Goal: Complete application form

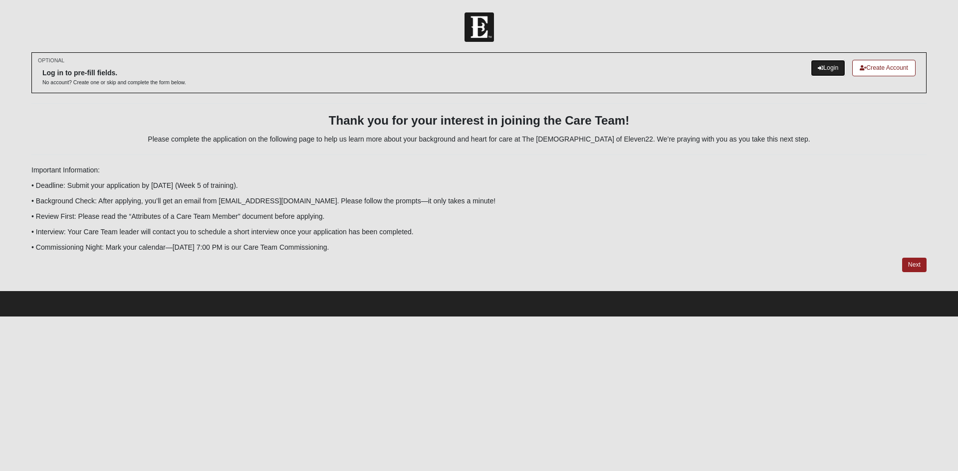
click at [823, 69] on link "Login" at bounding box center [828, 68] width 34 height 16
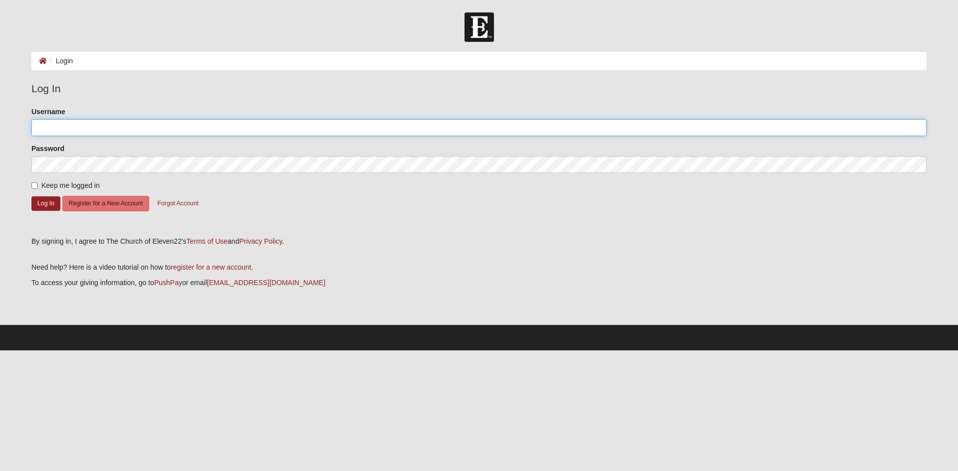
type input "[EMAIL_ADDRESS][DOMAIN_NAME]"
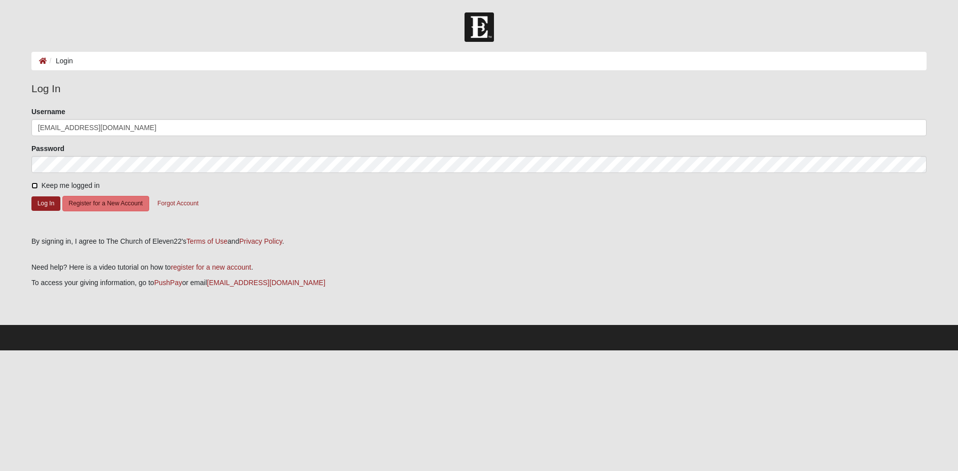
click at [34, 186] on input "Keep me logged in" at bounding box center [34, 186] width 6 height 6
checkbox input "true"
click at [45, 204] on button "Log In" at bounding box center [45, 204] width 29 height 14
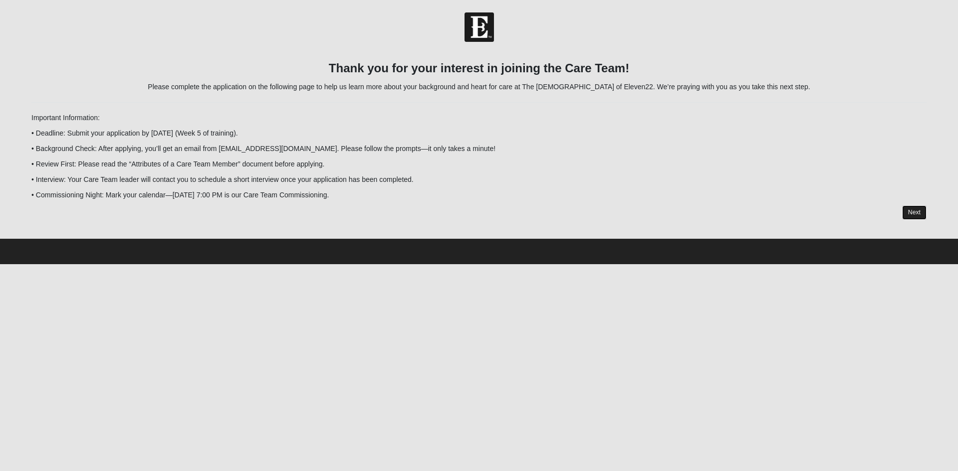
click at [913, 214] on link "Next" at bounding box center [914, 213] width 24 height 14
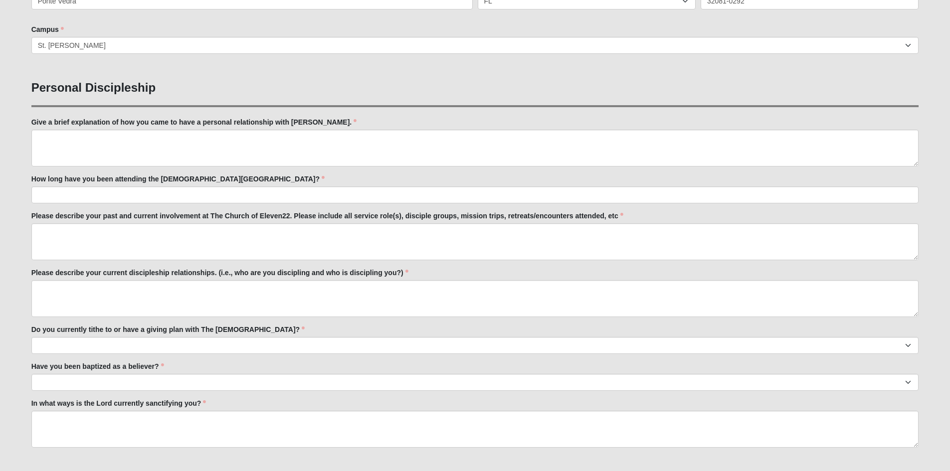
scroll to position [349, 0]
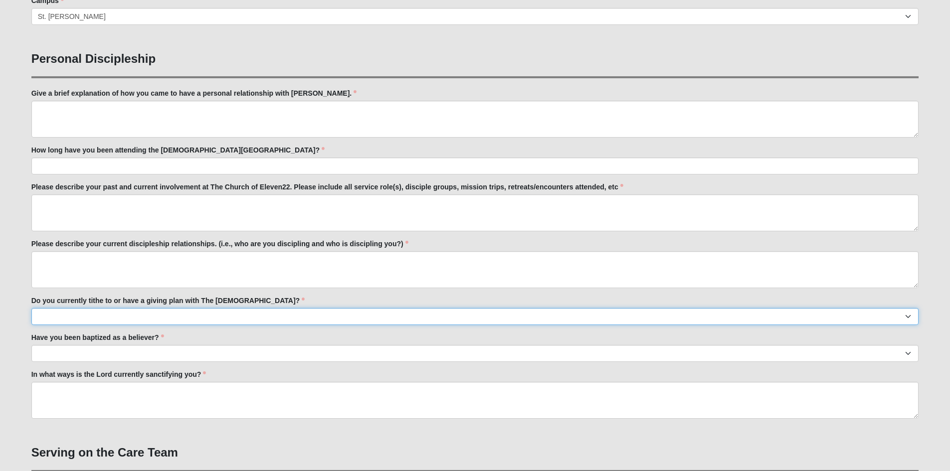
click at [908, 317] on select "No Yes" at bounding box center [475, 316] width 888 height 17
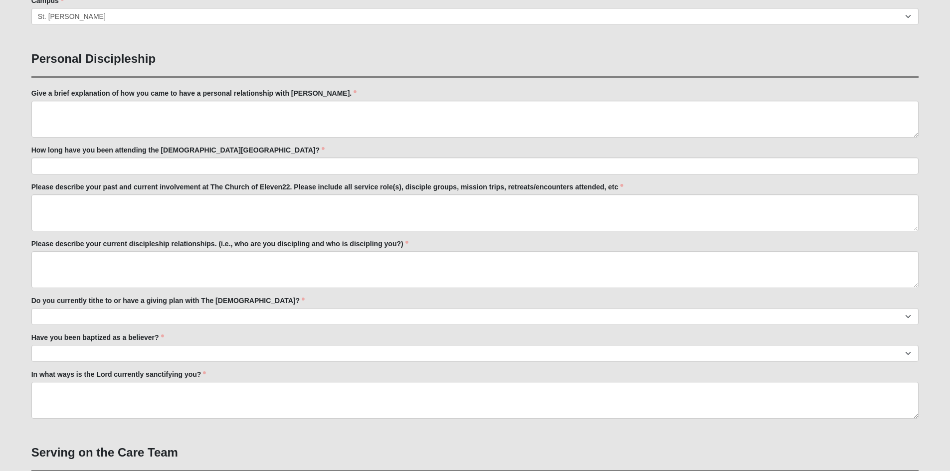
click at [941, 265] on form "Hello Maria My Account Log Out Fall 2025 Care Team Application Events Fall 2025…" at bounding box center [475, 424] width 950 height 1522
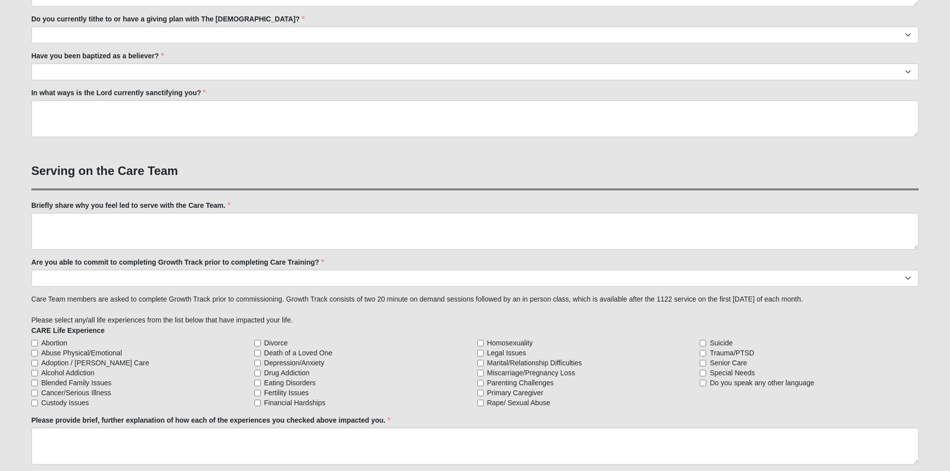
scroll to position [649, 0]
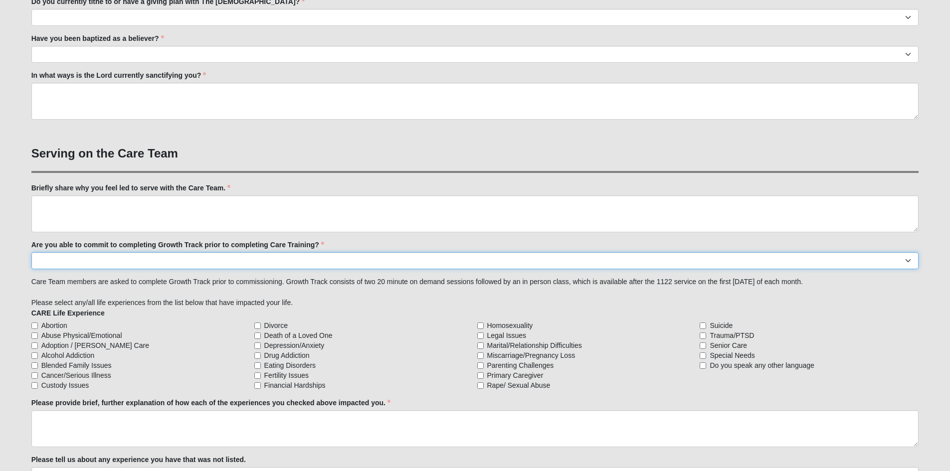
click at [909, 262] on select "Yes No Already Completed" at bounding box center [475, 260] width 888 height 17
select select "Already Completed"
click at [31, 252] on select "Yes No Already Completed" at bounding box center [475, 260] width 888 height 17
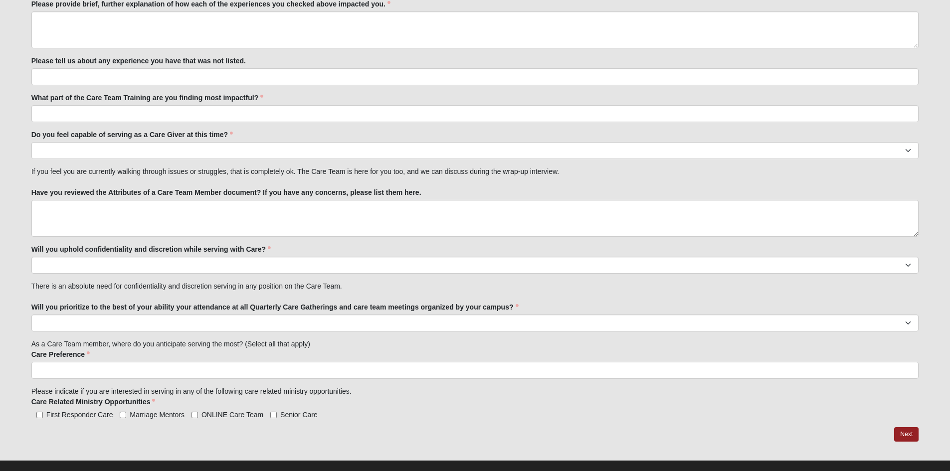
scroll to position [1063, 0]
